Goal: Check status: Check status

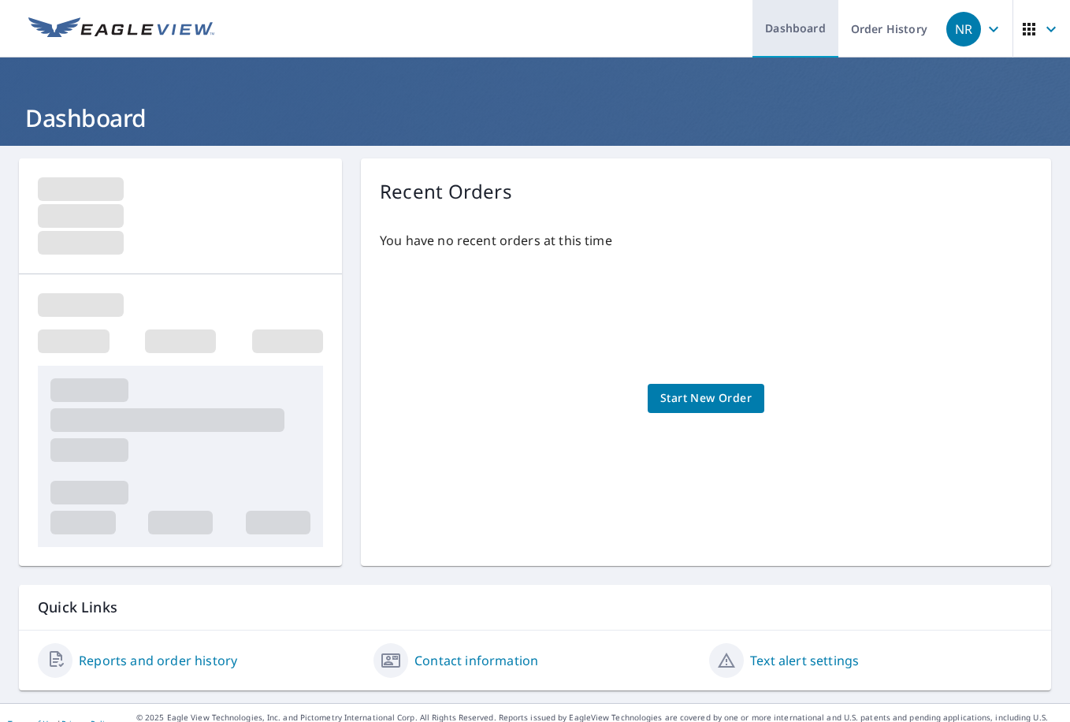
drag, startPoint x: 872, startPoint y: 39, endPoint x: 824, endPoint y: 22, distance: 51.6
click at [872, 38] on link "Order History" at bounding box center [890, 29] width 102 height 58
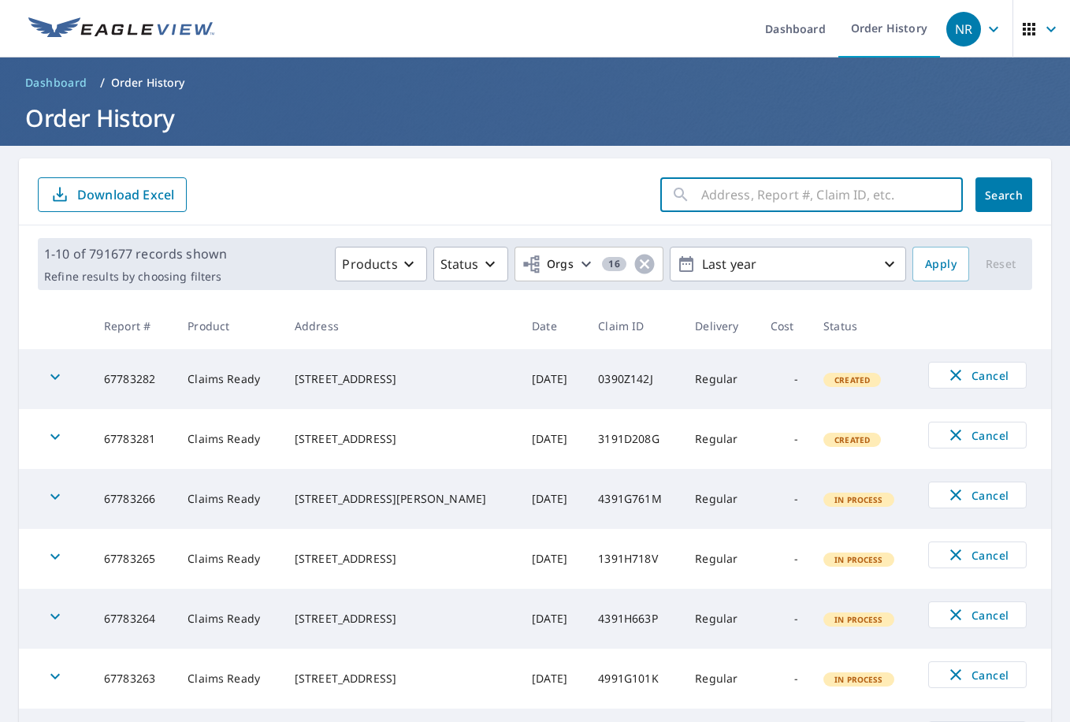
click at [814, 197] on input "text" at bounding box center [832, 195] width 262 height 44
paste input "43-90V2-66R"
click at [747, 196] on input "43-90V2-66R" at bounding box center [817, 195] width 232 height 44
type input "4390V266R"
click button "Search" at bounding box center [1004, 194] width 57 height 35
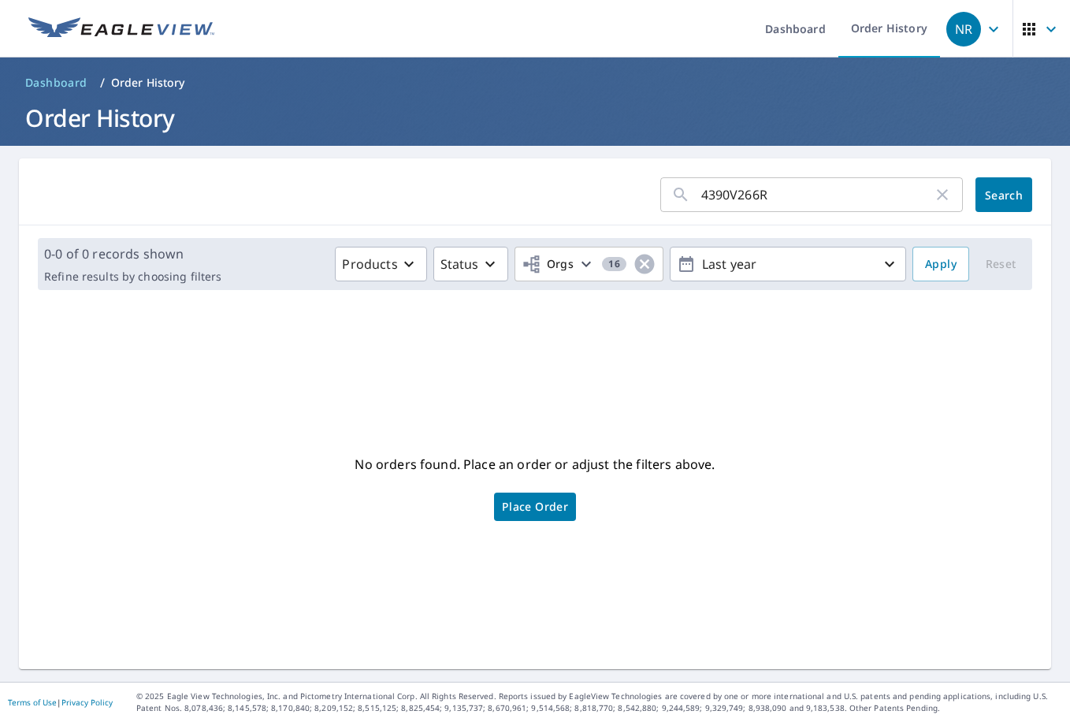
drag, startPoint x: 573, startPoint y: 444, endPoint x: 545, endPoint y: 443, distance: 28.4
click at [573, 443] on div "No orders found. Place an order or adjust the filters above. Place Order" at bounding box center [535, 485] width 1007 height 341
drag, startPoint x: 423, startPoint y: 463, endPoint x: 638, endPoint y: 471, distance: 215.3
click at [638, 471] on div "No orders found. Place an order or adjust the filters above. Place Order" at bounding box center [535, 485] width 1007 height 341
drag, startPoint x: 638, startPoint y: 471, endPoint x: 671, endPoint y: 467, distance: 32.6
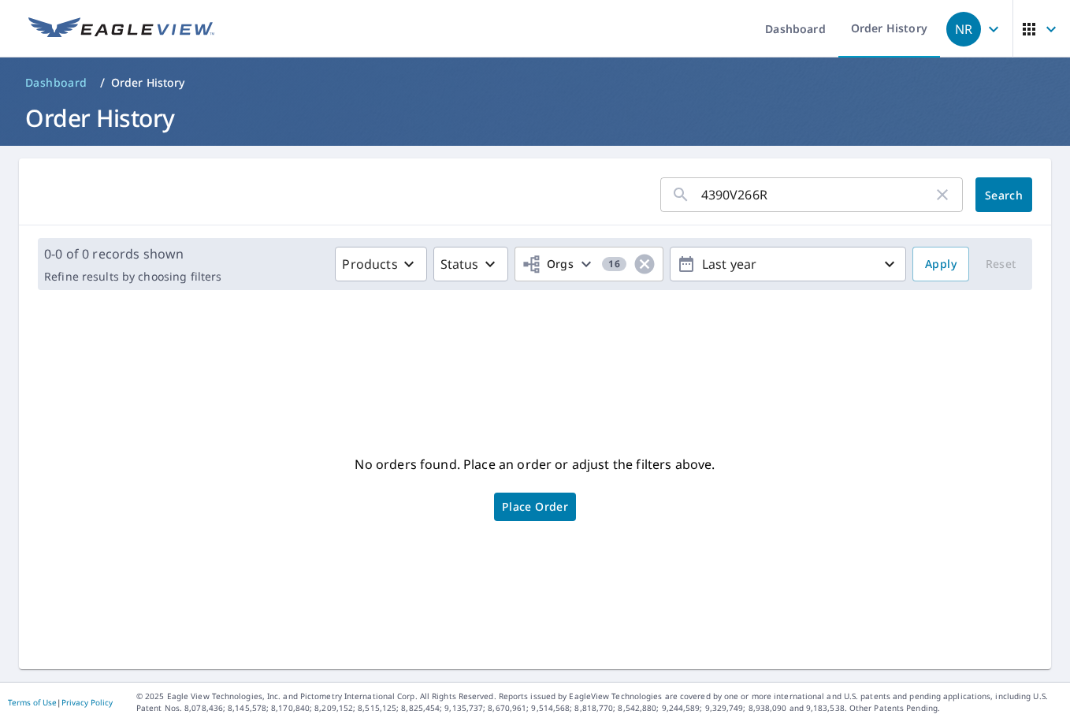
click at [671, 467] on p "No orders found. Place an order or adjust the filters above." at bounding box center [535, 464] width 360 height 25
click at [693, 529] on div "No orders found. Place an order or adjust the filters above. Place Order" at bounding box center [535, 485] width 1007 height 341
drag, startPoint x: 704, startPoint y: 534, endPoint x: 710, endPoint y: 529, distance: 8.4
click at [705, 534] on div "No orders found. Place an order or adjust the filters above. Place Order" at bounding box center [535, 485] width 1007 height 341
click at [785, 471] on div "No orders found. Place an order or adjust the filters above. Place Order" at bounding box center [535, 485] width 1007 height 341
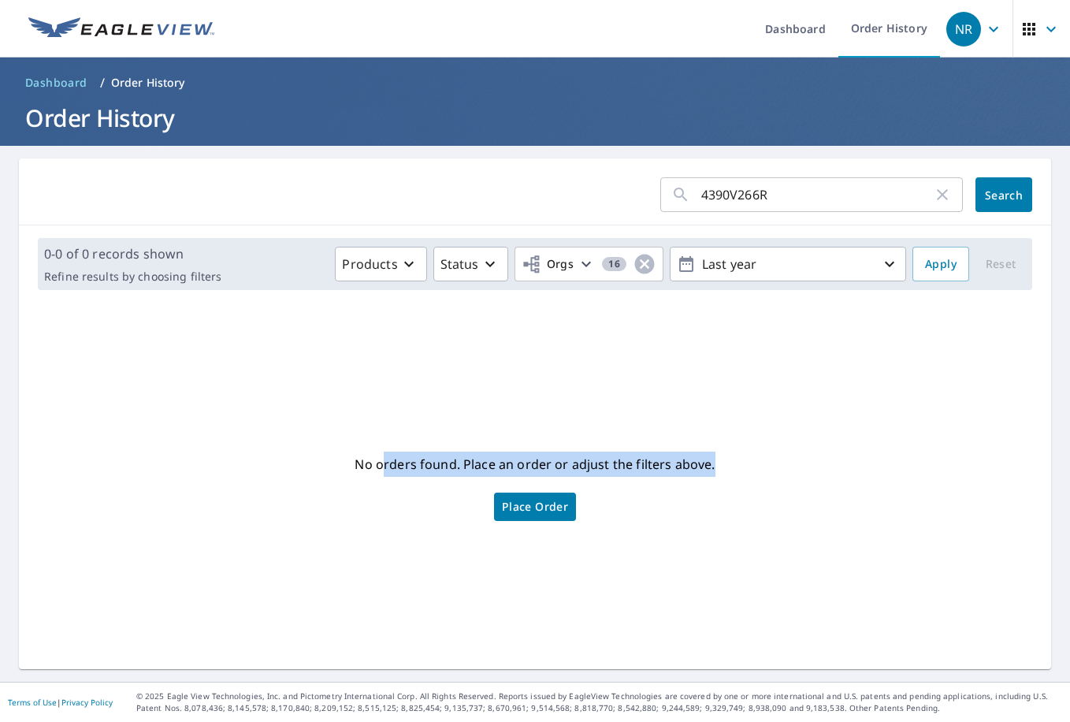
drag, startPoint x: 794, startPoint y: 493, endPoint x: 380, endPoint y: 383, distance: 428.0
click at [380, 383] on div "No orders found. Place an order or adjust the filters above. Place Order" at bounding box center [535, 485] width 1007 height 341
